Goal: Information Seeking & Learning: Learn about a topic

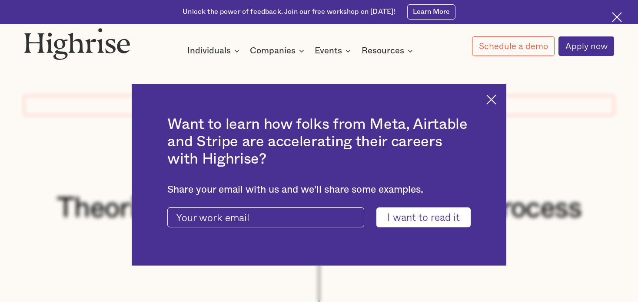
click at [493, 98] on img at bounding box center [491, 100] width 10 height 10
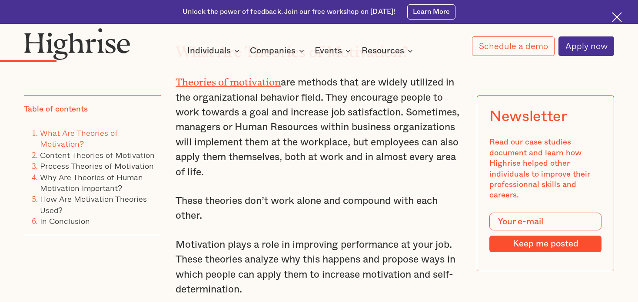
scroll to position [1058, 0]
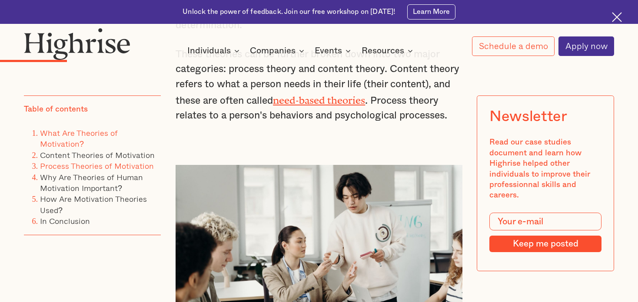
click at [86, 164] on link "Process Theories of Motivation" at bounding box center [97, 166] width 114 height 12
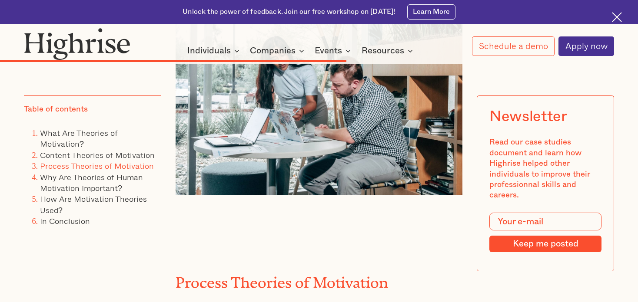
scroll to position [3813, 0]
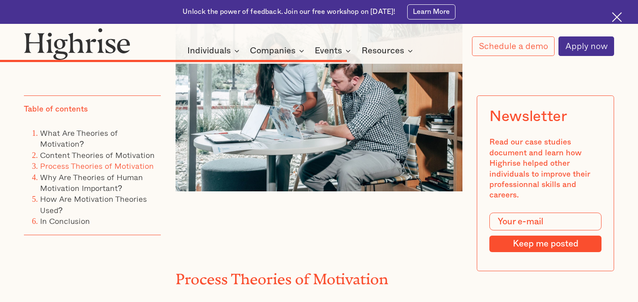
click at [620, 14] on img at bounding box center [617, 17] width 10 height 10
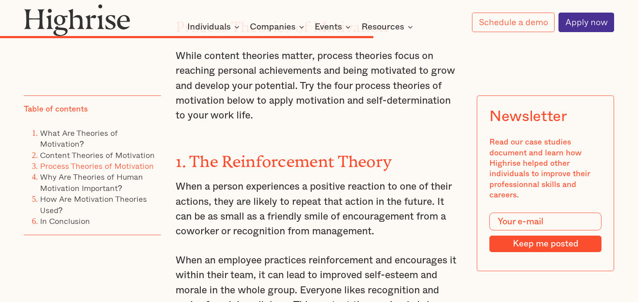
scroll to position [4032, 0]
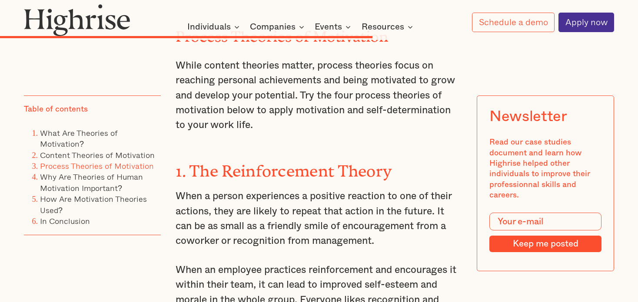
click at [413, 158] on h3 "1. The Reinforcement Theory" at bounding box center [318, 170] width 286 height 24
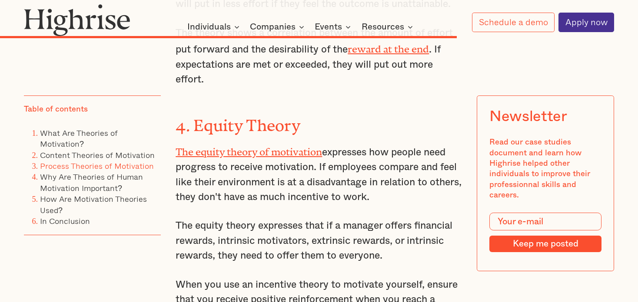
scroll to position [4848, 0]
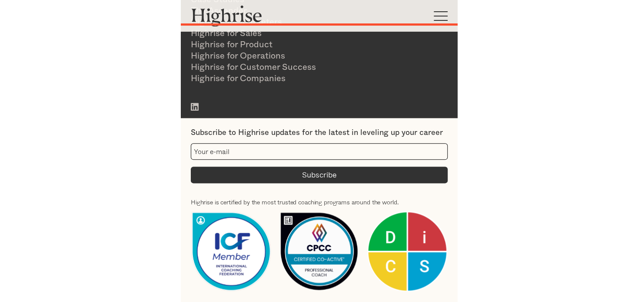
scroll to position [4490, 0]
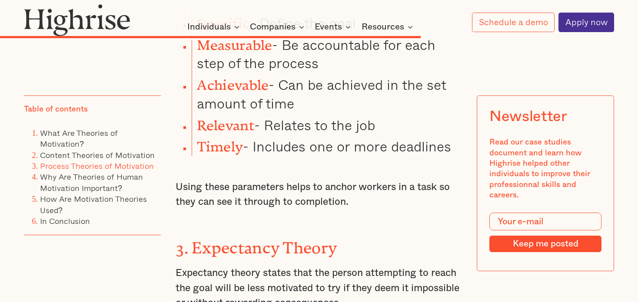
click at [459, 73] on li "Achievable - Can be achieved in the set amount of time" at bounding box center [327, 93] width 271 height 40
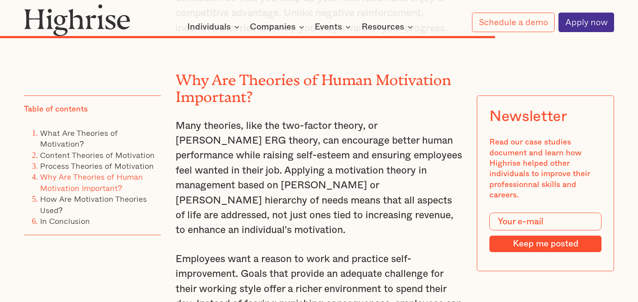
scroll to position [5202, 0]
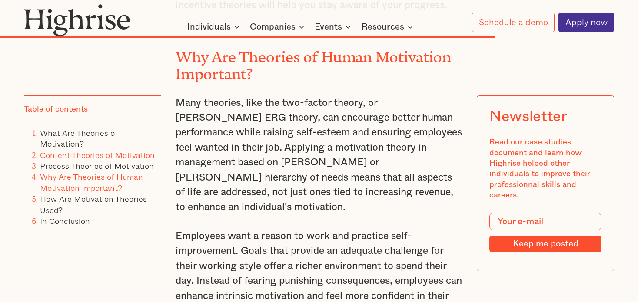
click at [124, 154] on link "Content Theories of Motivation" at bounding box center [97, 155] width 115 height 12
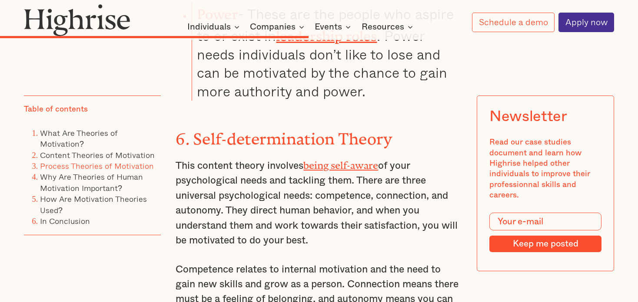
scroll to position [3437, 0]
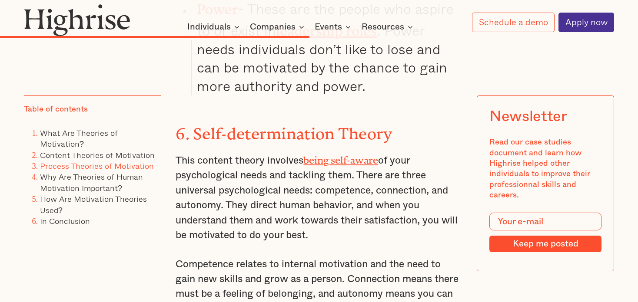
click at [125, 163] on link "Process Theories of Motivation" at bounding box center [97, 166] width 114 height 12
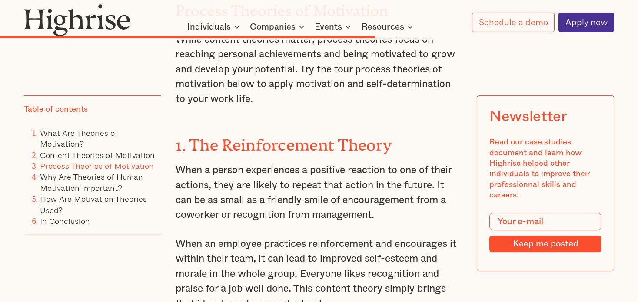
scroll to position [4066, 0]
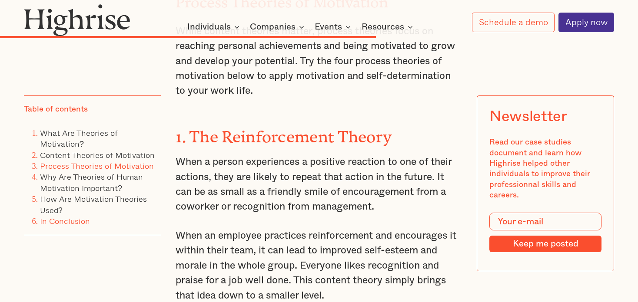
click at [72, 225] on link "In Conclusion" at bounding box center [65, 221] width 50 height 12
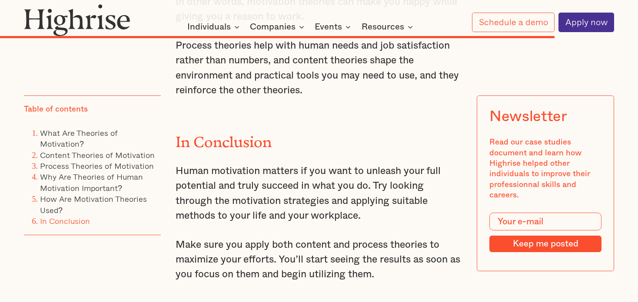
scroll to position [5767, 0]
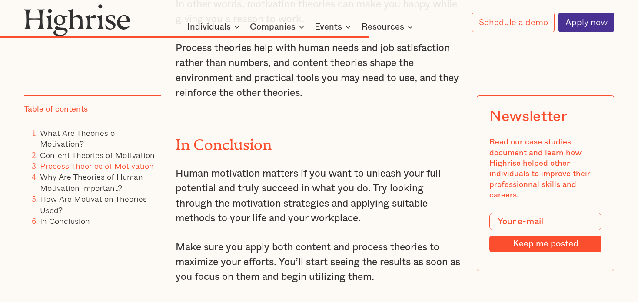
scroll to position [3975, 0]
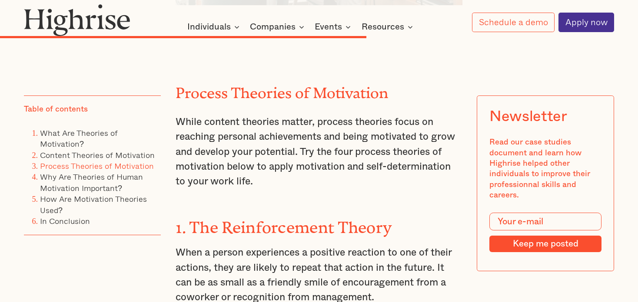
scroll to position [3437, 0]
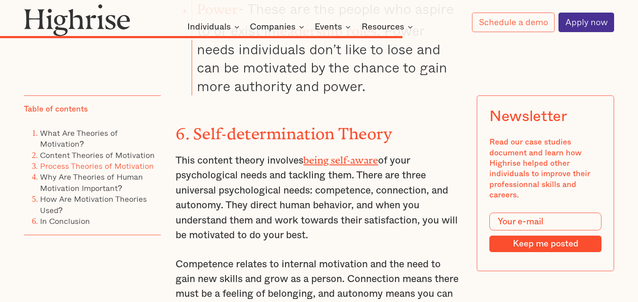
scroll to position [5202, 0]
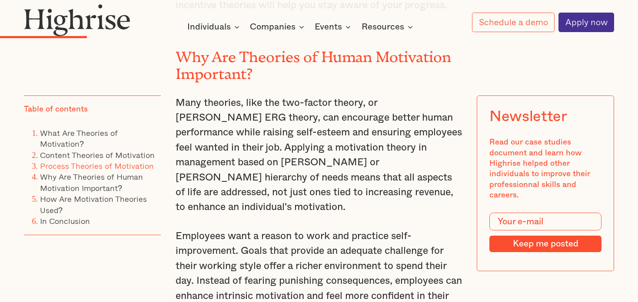
scroll to position [1058, 0]
